Goal: Transaction & Acquisition: Purchase product/service

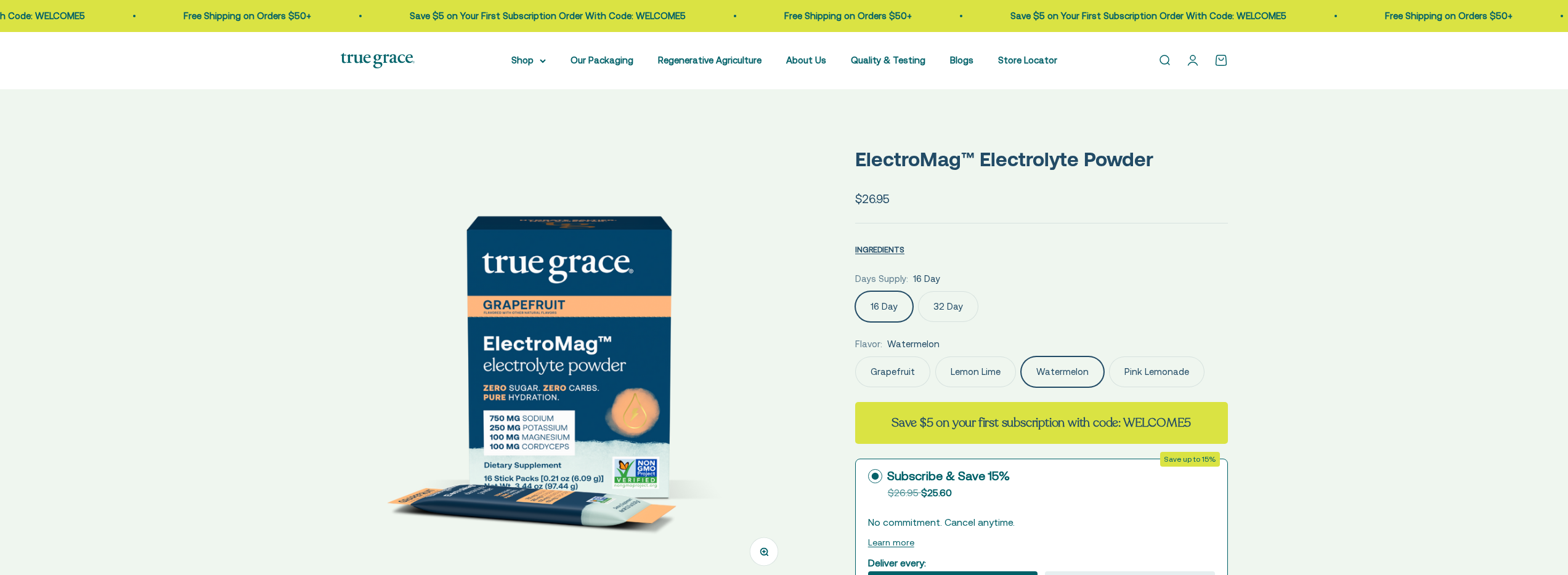
scroll to position [0, 940]
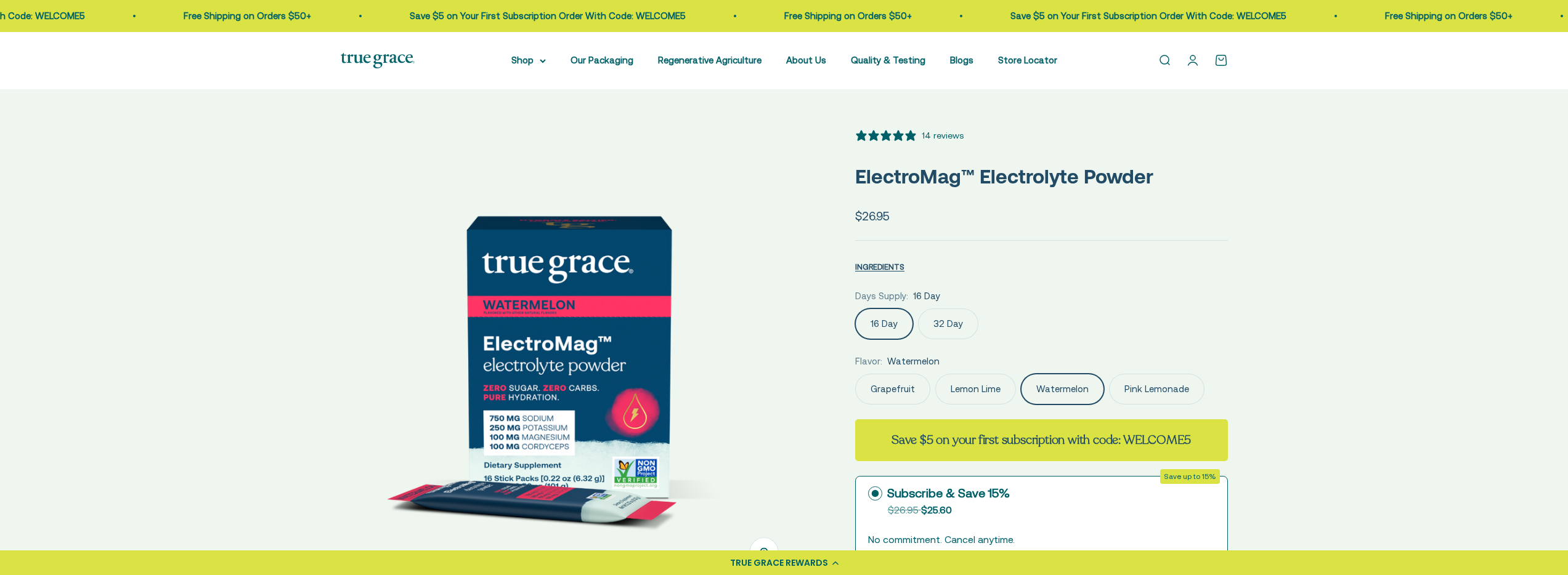
select select "3"
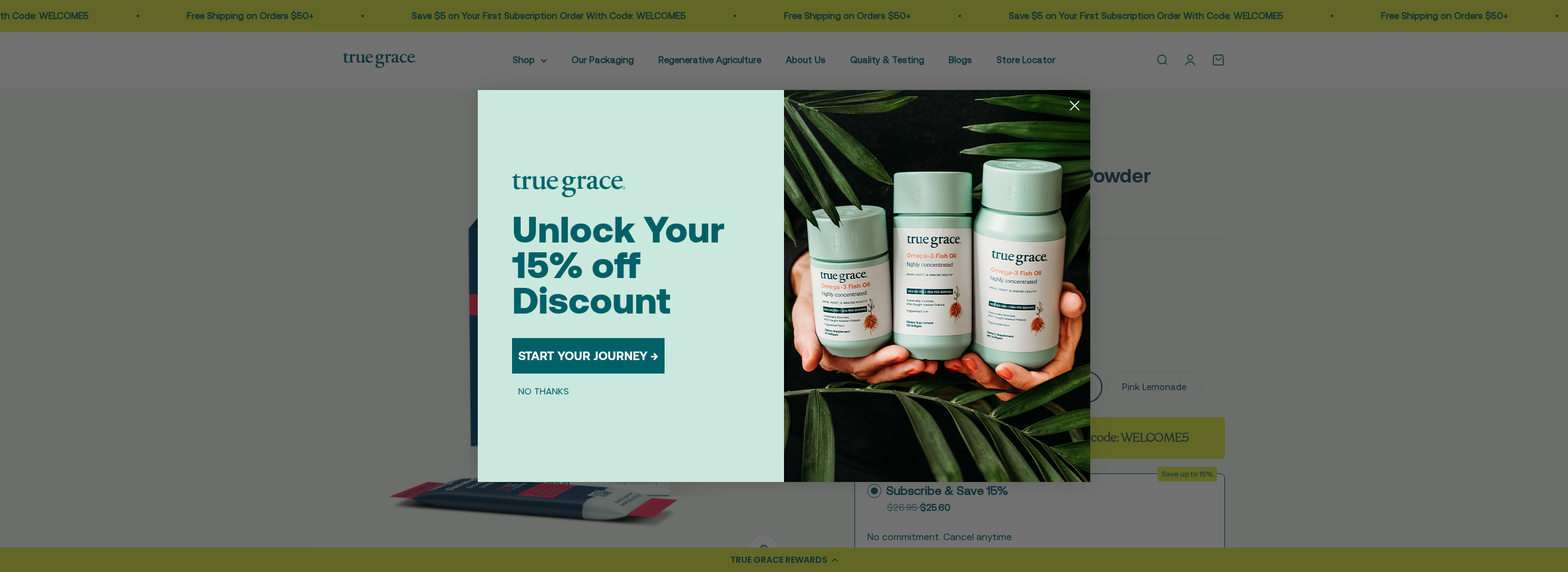
click at [1070, 103] on circle "Close dialog" at bounding box center [1075, 105] width 20 height 20
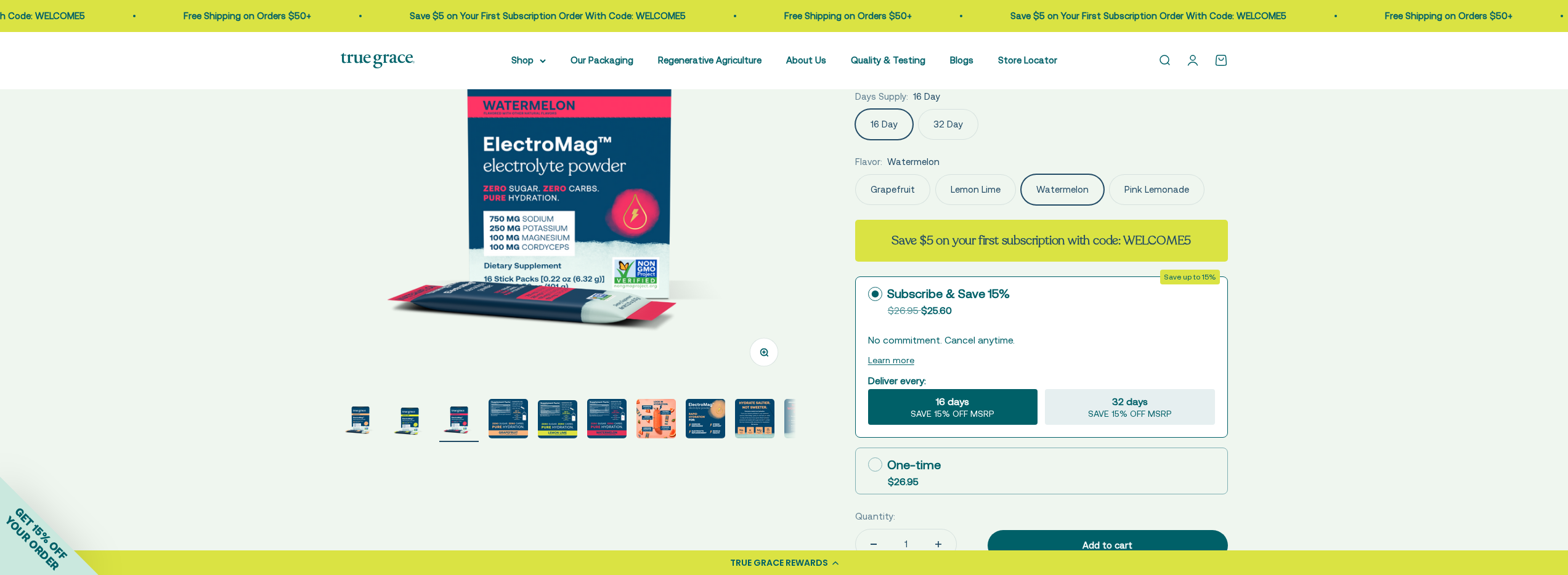
scroll to position [280, 0]
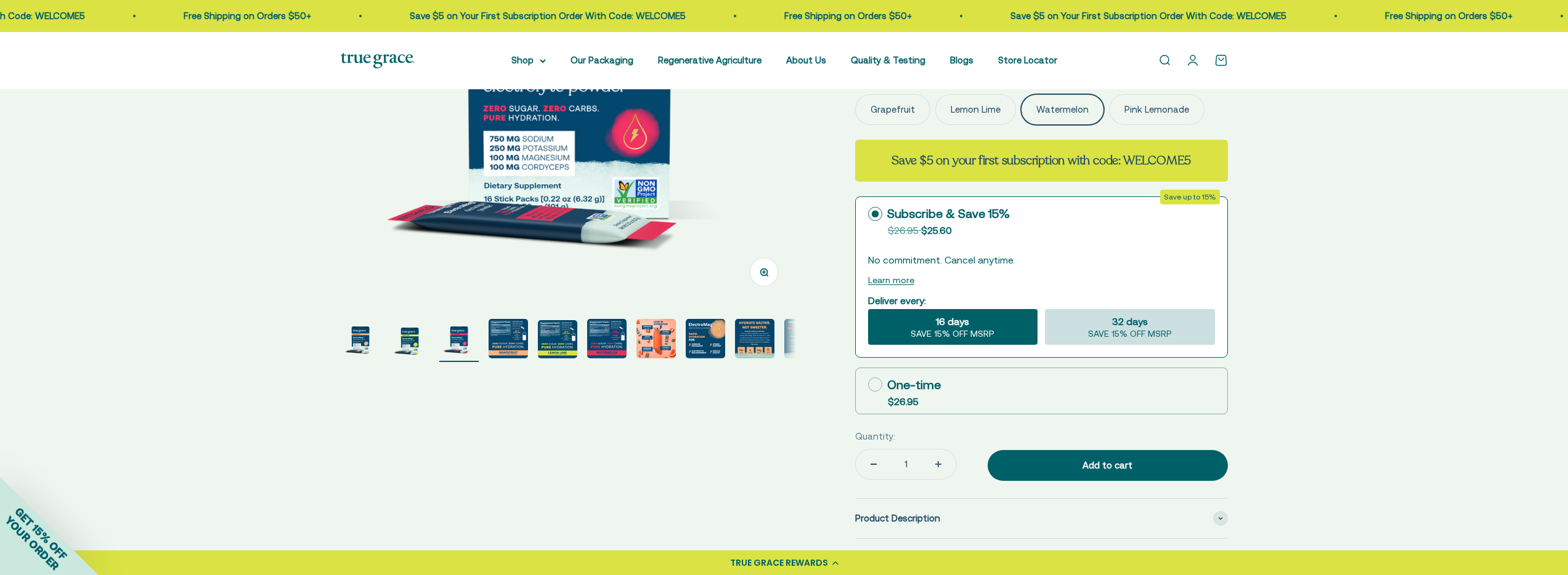
click at [1163, 335] on span "SAVE 15% OFF MSRP" at bounding box center [1130, 334] width 84 height 11
click at [1045, 309] on input "32 days SAVE 15% OFF MSRP" at bounding box center [1044, 309] width 1 height 1
radio input "true"
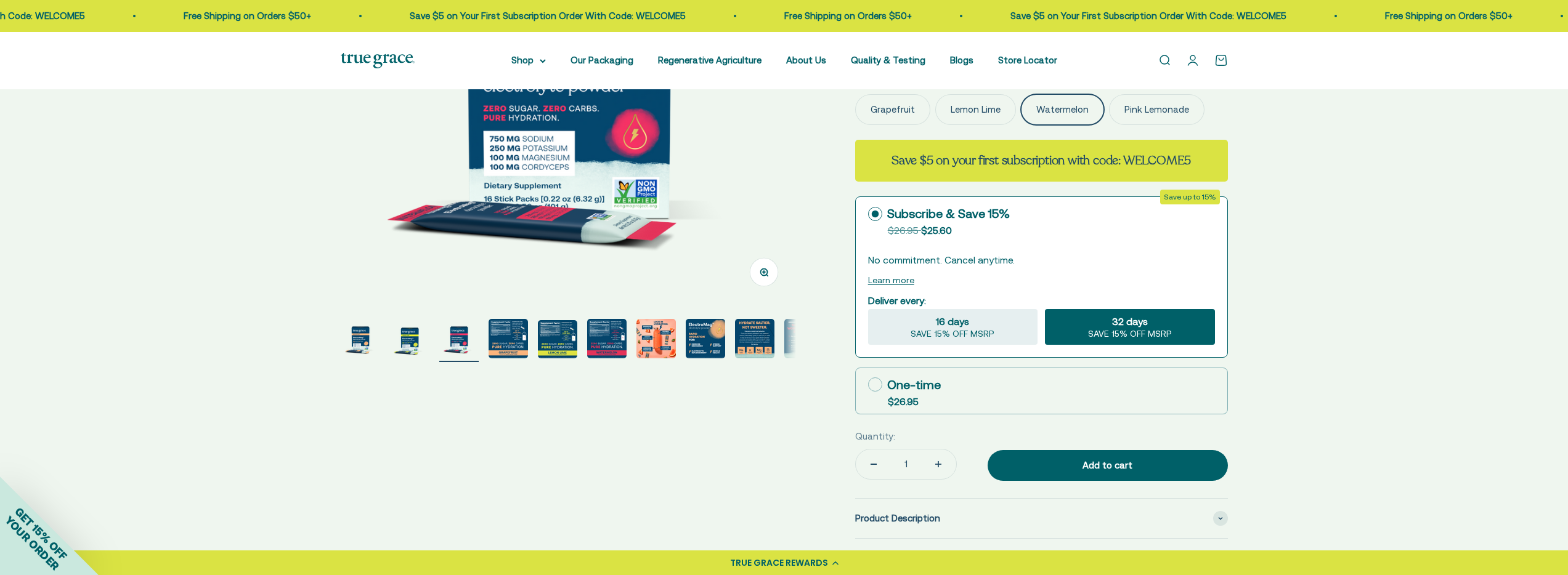
click at [662, 342] on img "Go to item 7" at bounding box center [656, 338] width 40 height 40
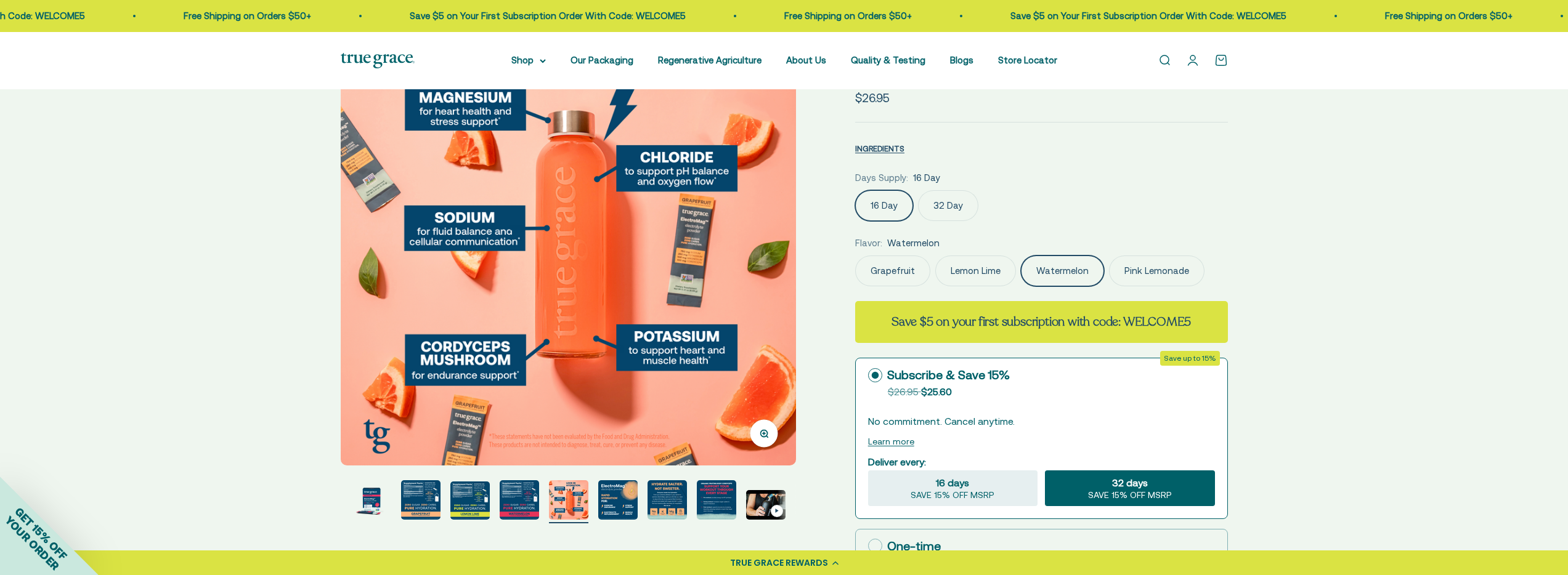
scroll to position [161, 0]
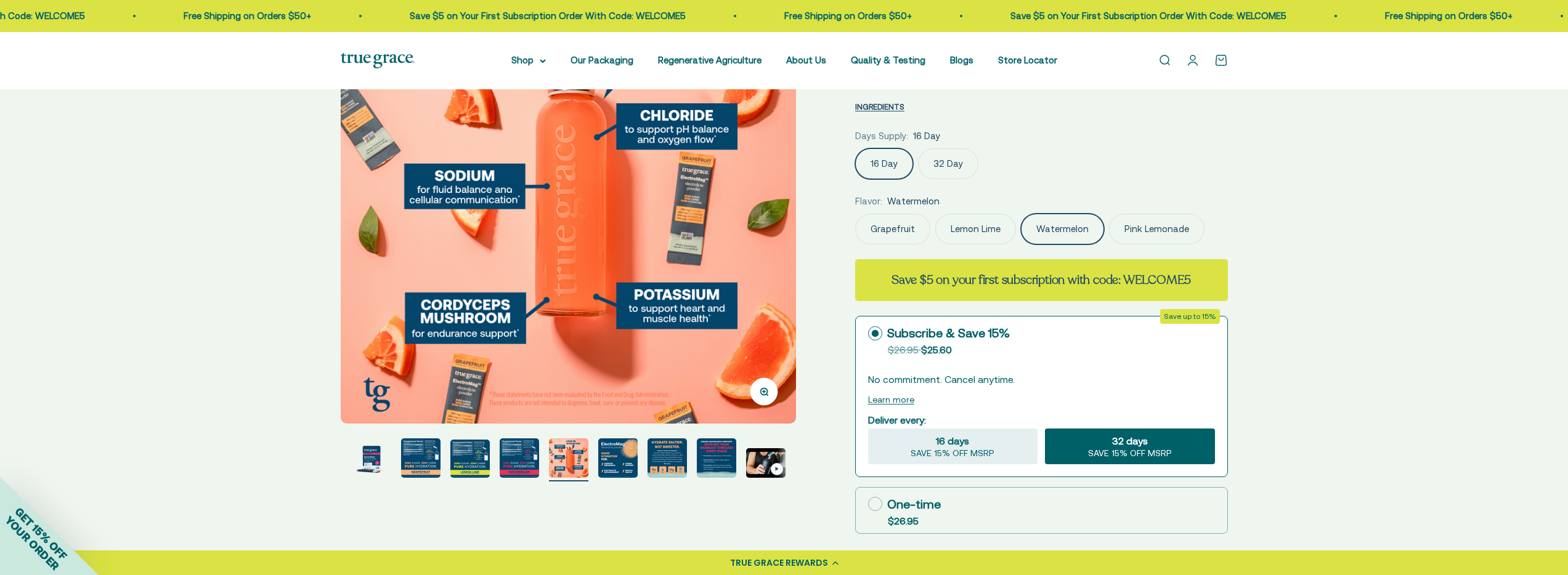
click at [873, 503] on icon at bounding box center [875, 504] width 14 height 14
click at [868, 504] on input "One-time $26.95" at bounding box center [867, 504] width 1 height 1
radio input "true"
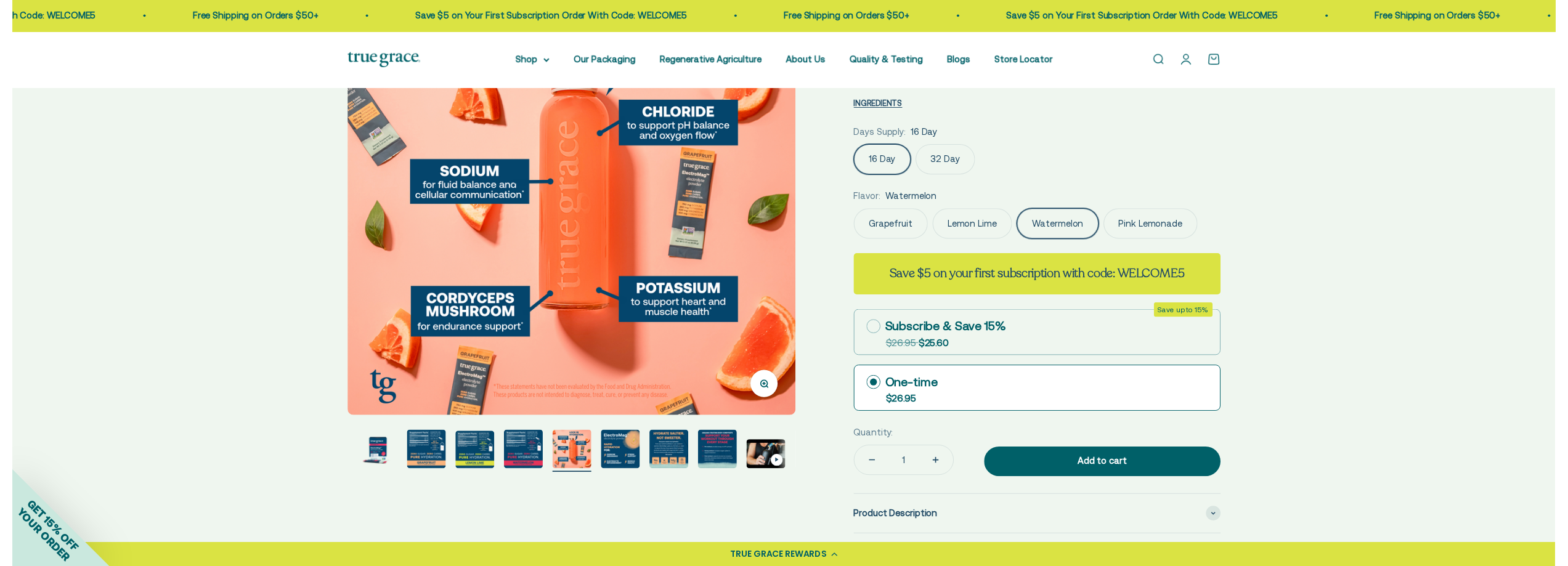
scroll to position [163, 0]
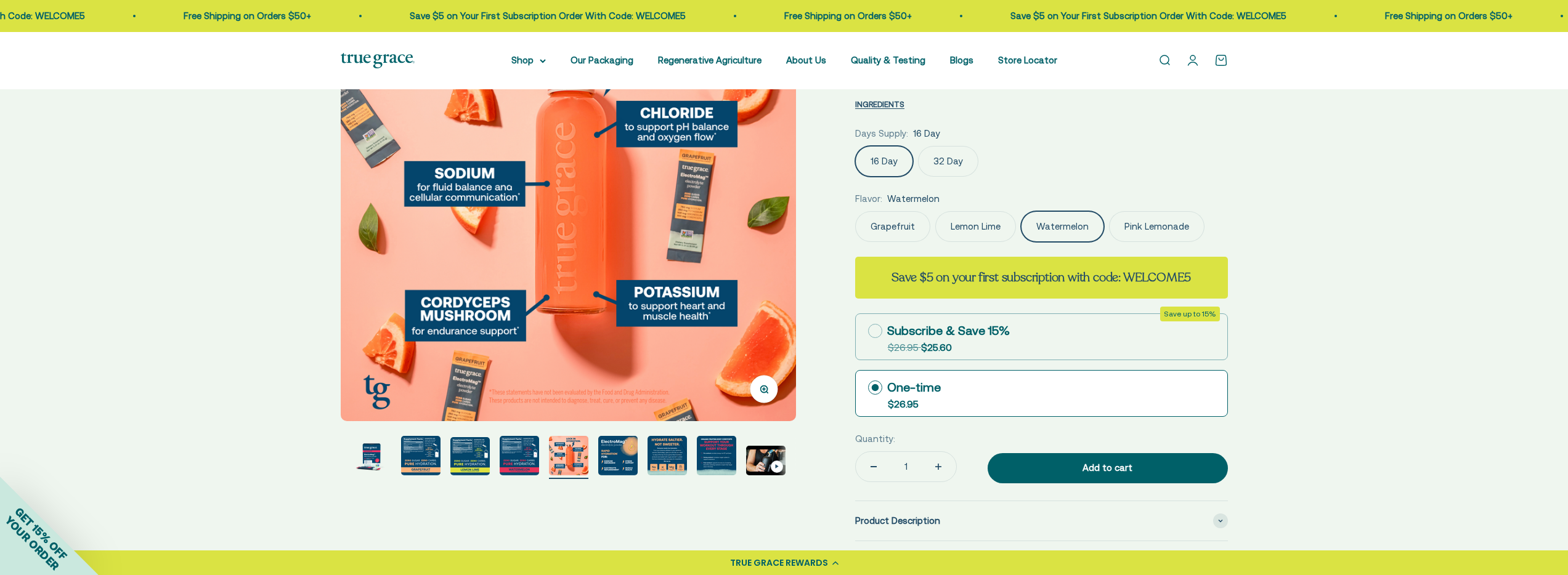
click at [1118, 451] on div "Quantity: 1 Add to cart" at bounding box center [1041, 459] width 373 height 55
click at [1115, 466] on div "Add to cart" at bounding box center [1107, 467] width 191 height 15
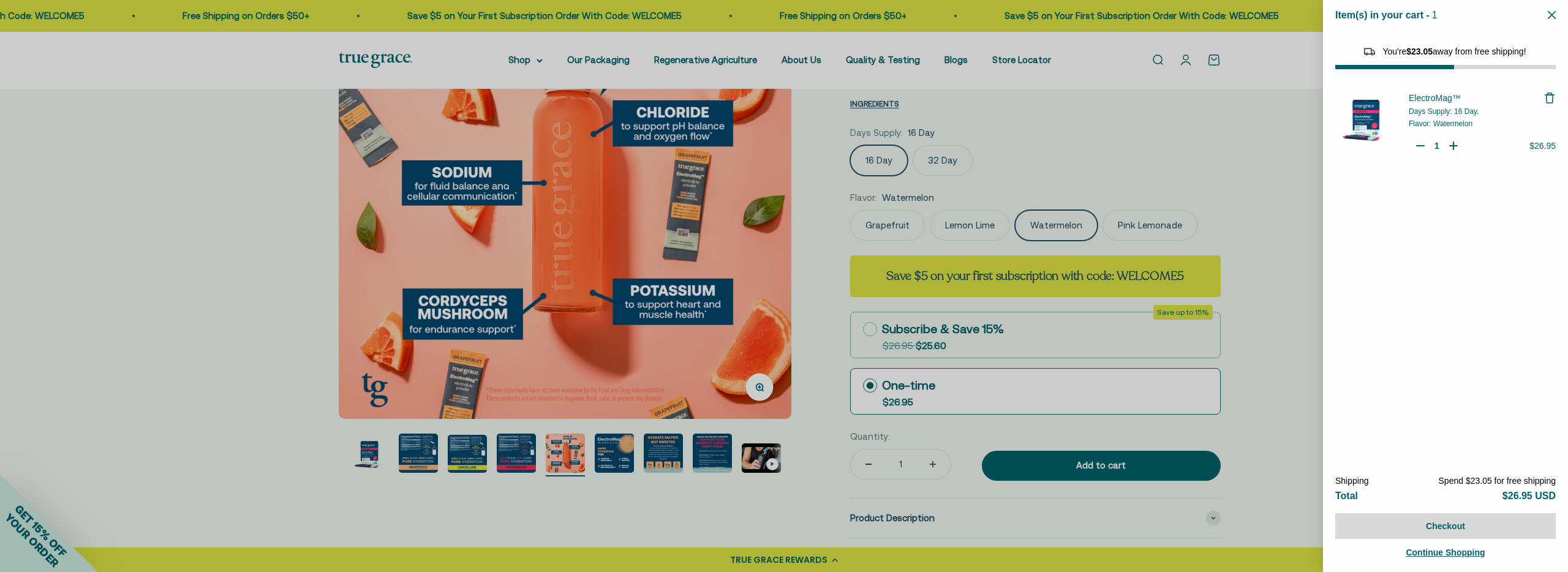
select select "46081071743190"
select select "40058346897600"
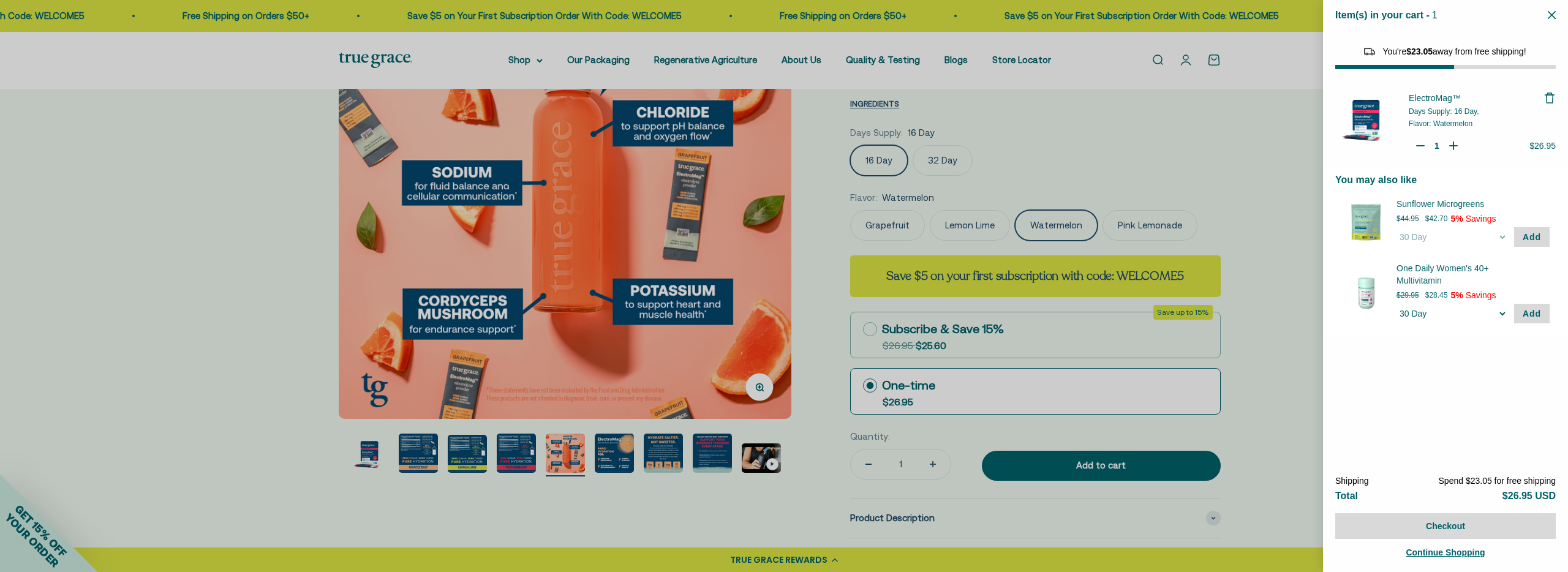
click at [340, 139] on div at bounding box center [784, 286] width 1568 height 572
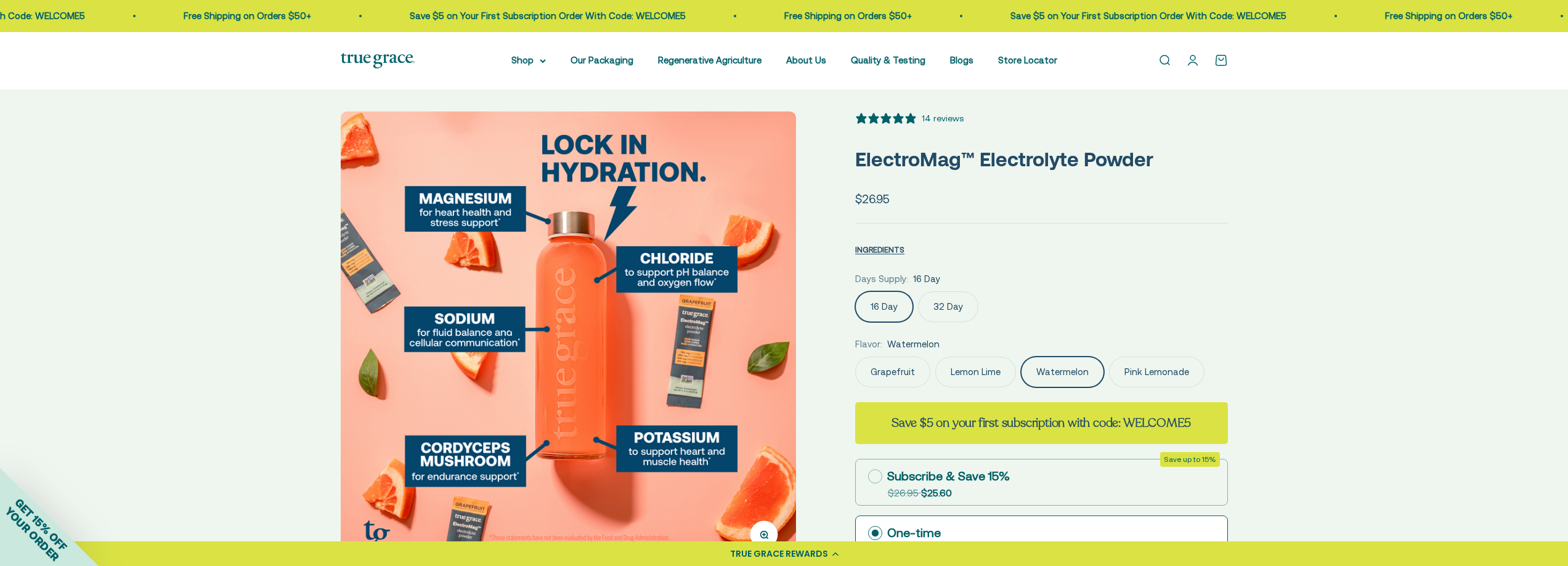
scroll to position [0, 0]
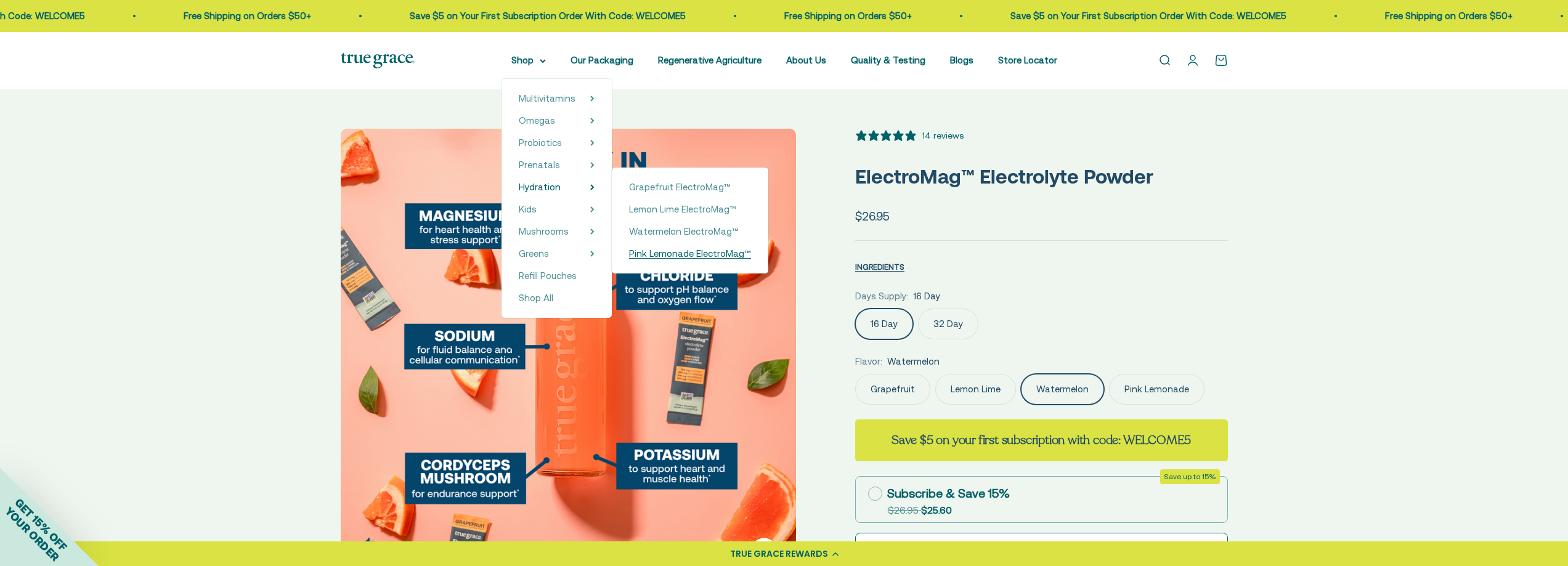
click at [710, 254] on span "Pink Lemonade ElectroMag™" at bounding box center [690, 253] width 122 height 10
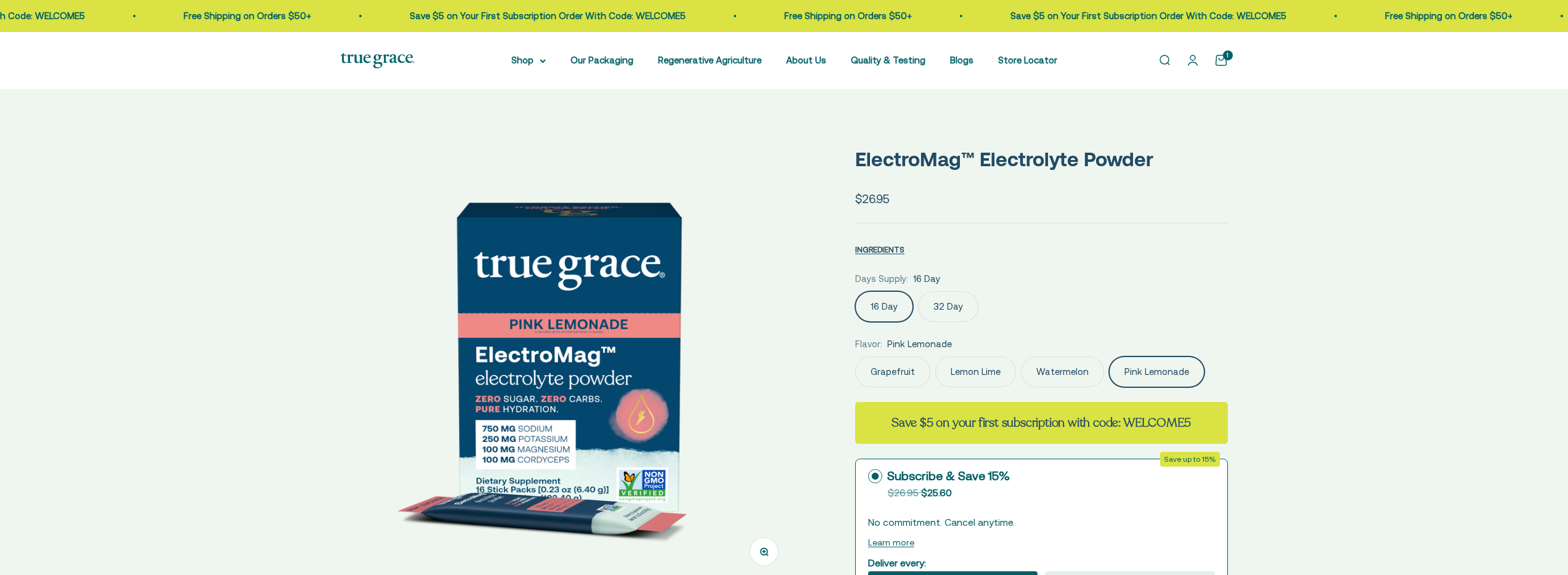
select select "3"
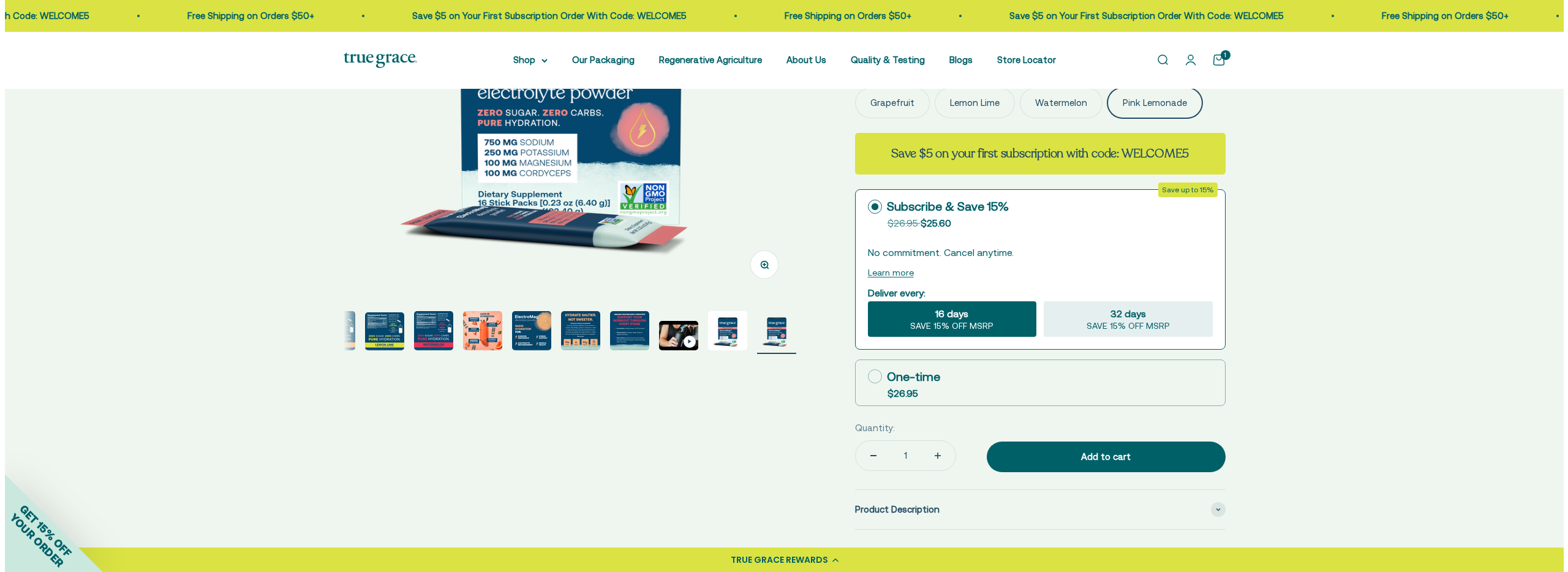
scroll to position [291, 0]
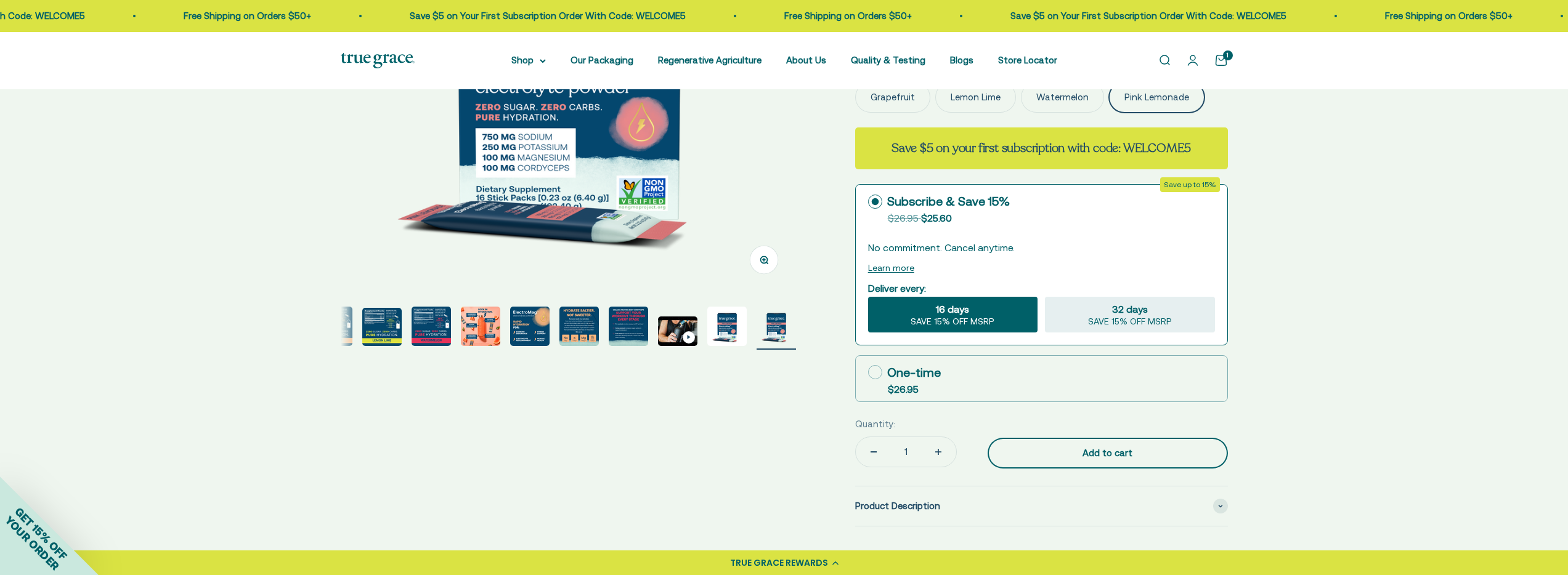
click at [1075, 452] on div "Add to cart" at bounding box center [1107, 453] width 191 height 15
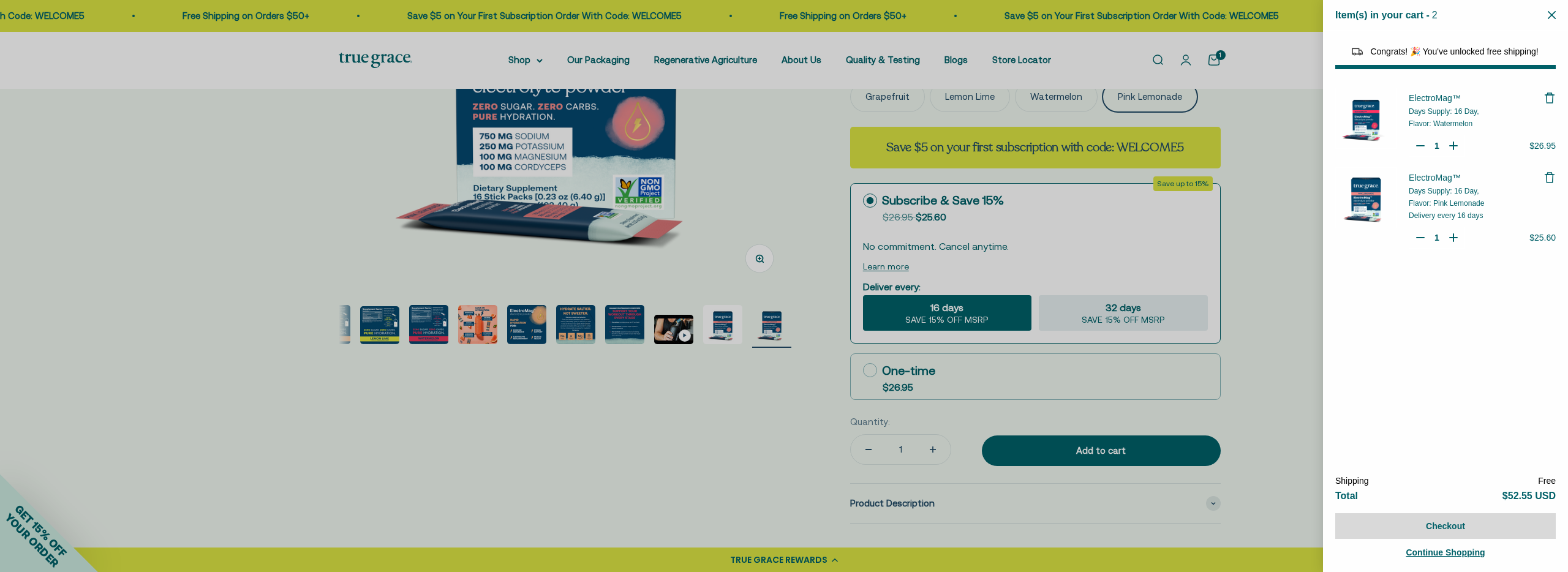
click at [967, 426] on div at bounding box center [784, 286] width 1568 height 572
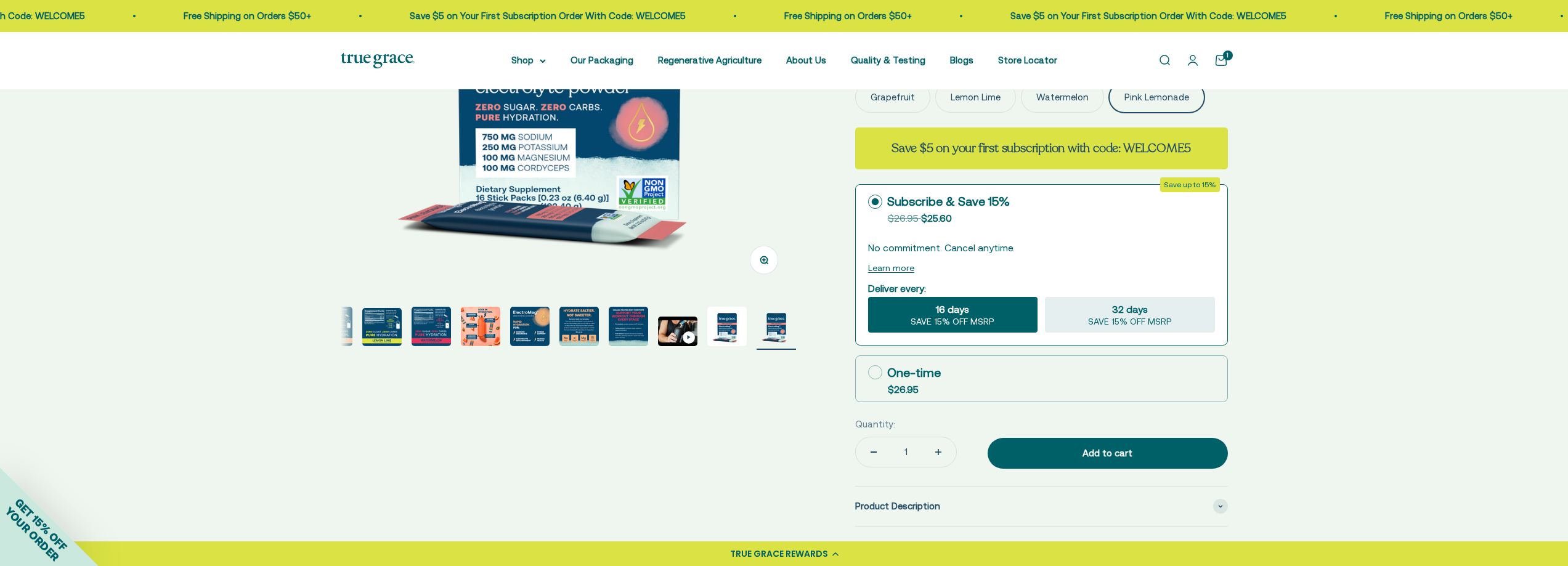
select select "46081071743190"
select select "40058346897600"
click at [878, 370] on icon at bounding box center [875, 373] width 14 height 14
click at [868, 372] on input "One-time $26.95" at bounding box center [867, 372] width 1 height 1
radio input "true"
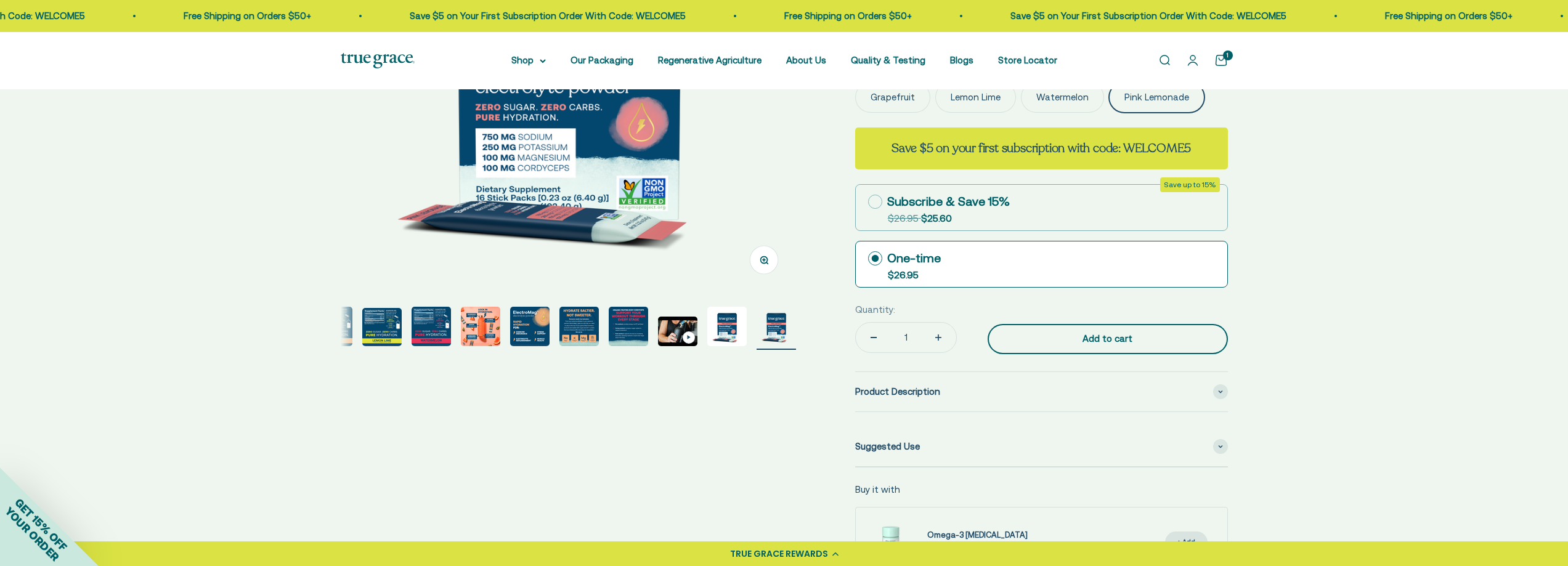
click at [1117, 343] on div "Add to cart" at bounding box center [1107, 338] width 191 height 15
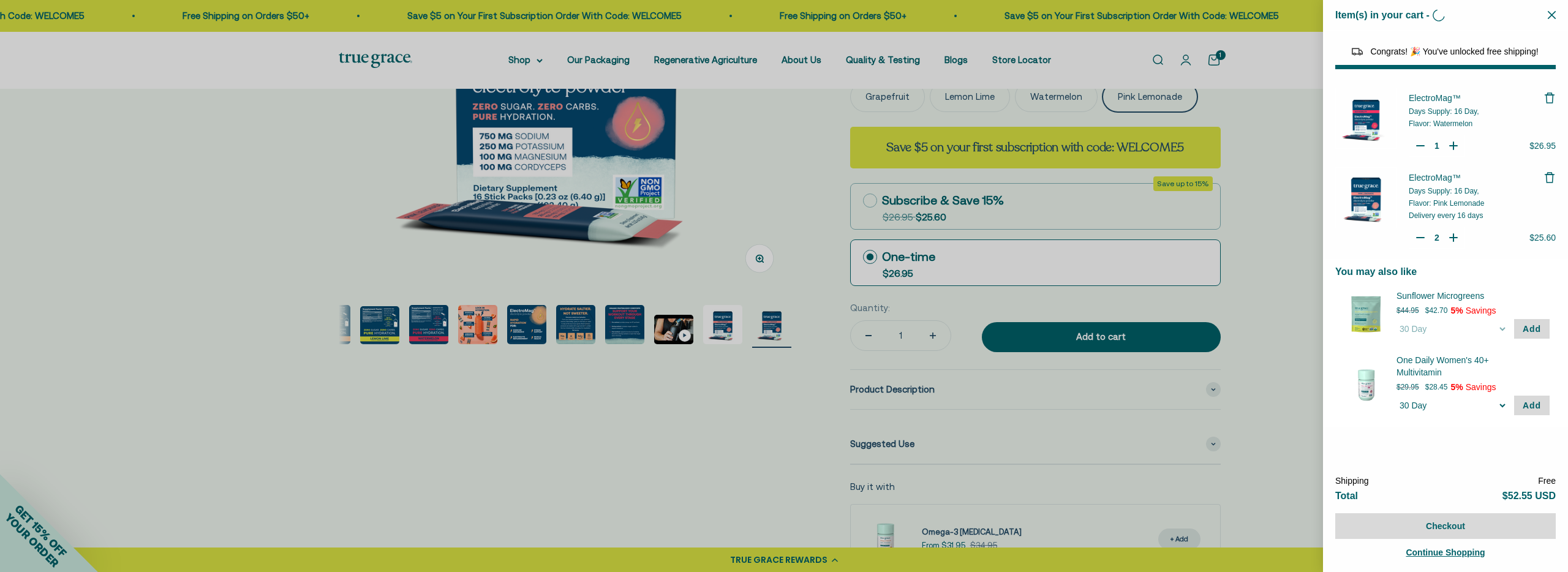
type input "1"
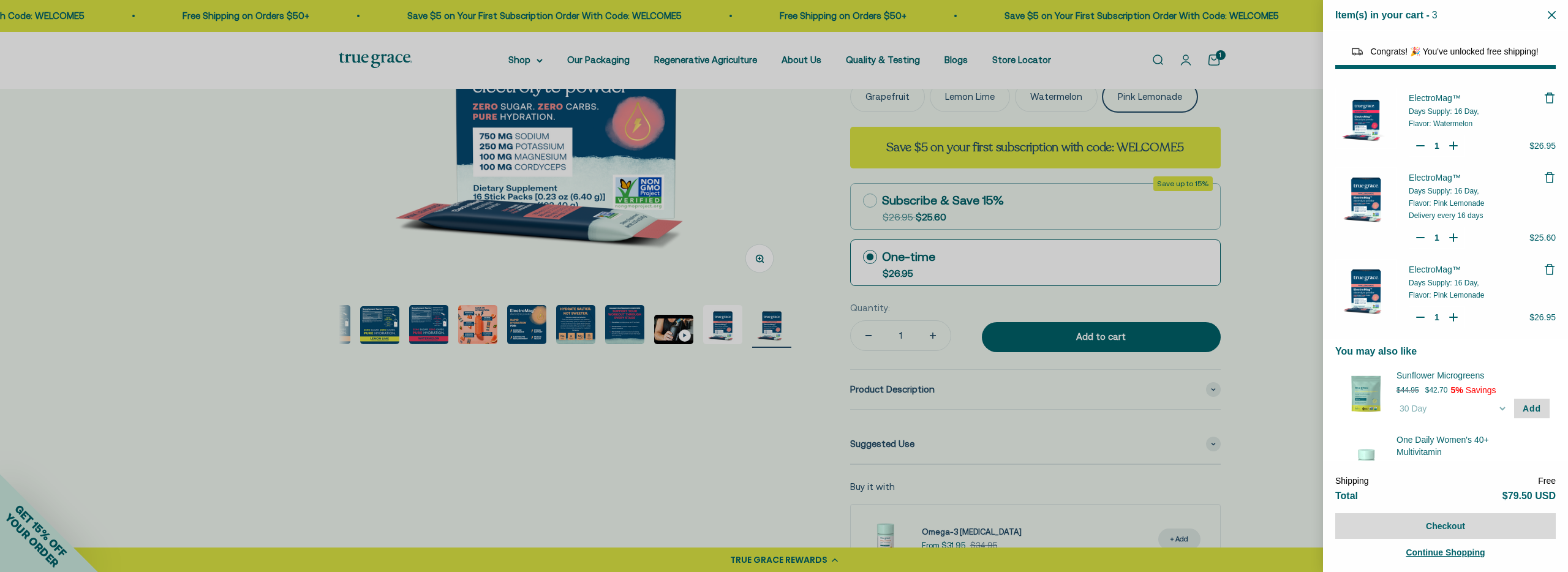
click at [1543, 177] on icon "Remove ElectroMag™" at bounding box center [1549, 177] width 12 height 12
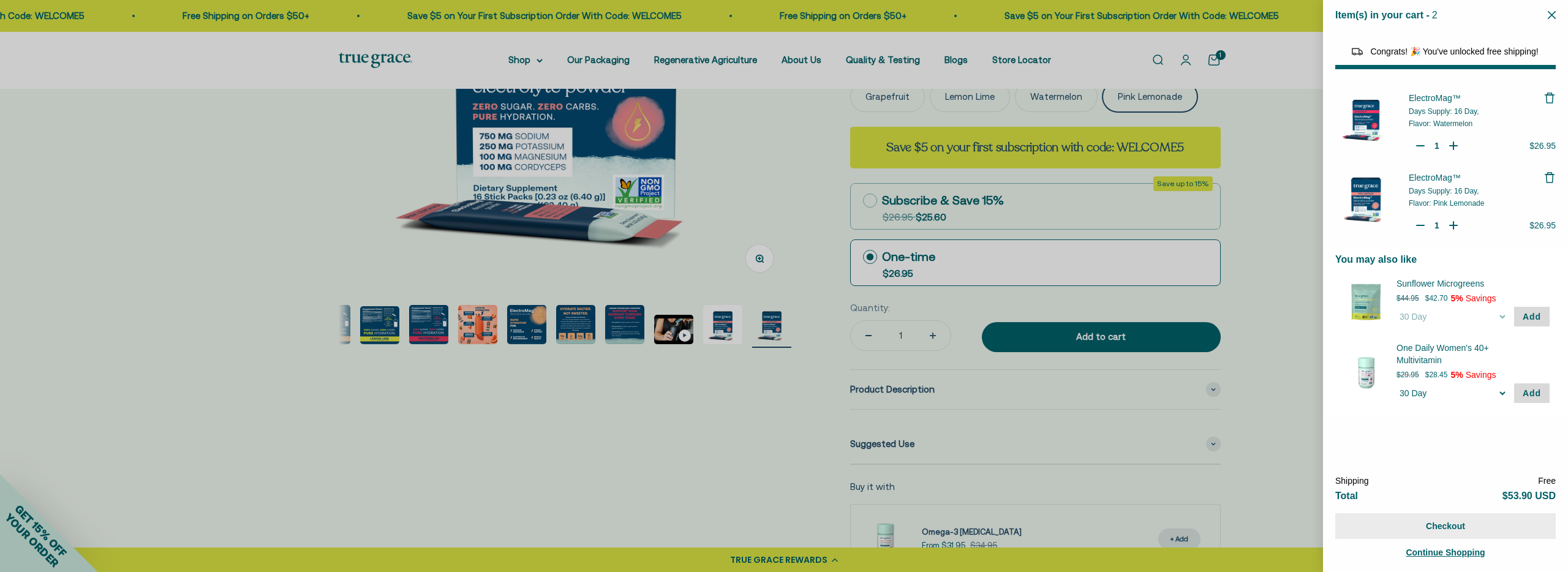
click at [1446, 530] on button "Checkout" at bounding box center [1445, 525] width 221 height 26
